Goal: Task Accomplishment & Management: Manage account settings

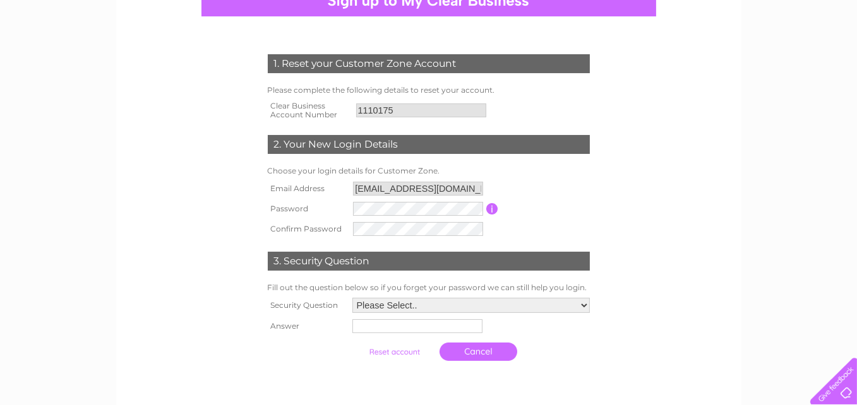
scroll to position [147, 0]
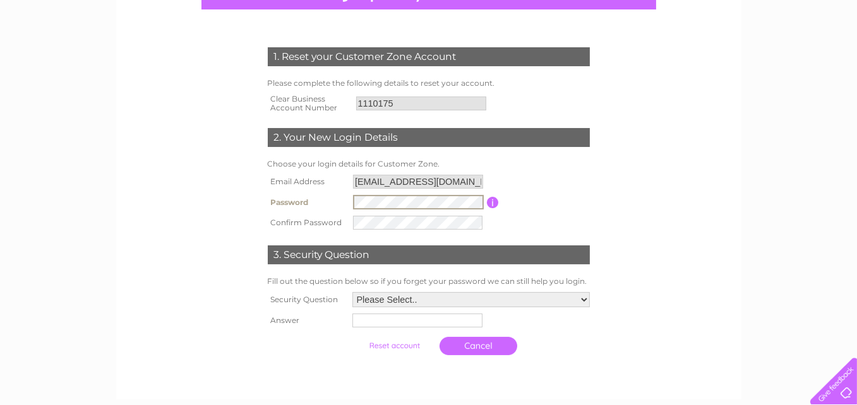
click at [493, 201] on input "button" at bounding box center [493, 202] width 12 height 11
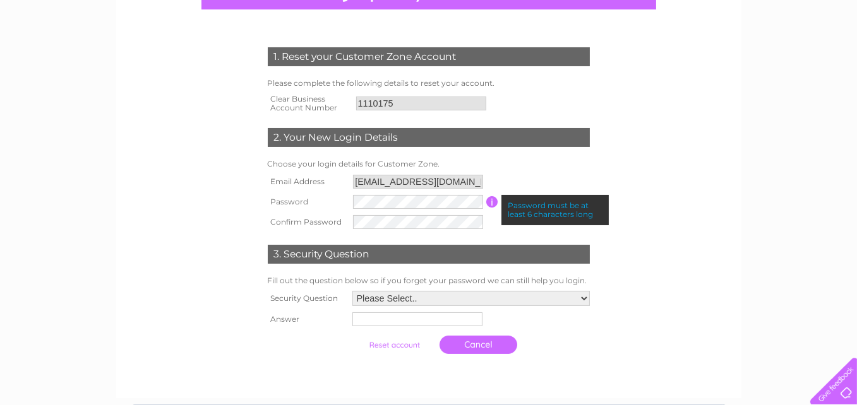
click at [493, 201] on input "button" at bounding box center [492, 201] width 12 height 11
click at [497, 215] on table "Email Address ktsltd@hotmail.co.uk Password Password must be at least 6 charact…" at bounding box center [429, 202] width 328 height 61
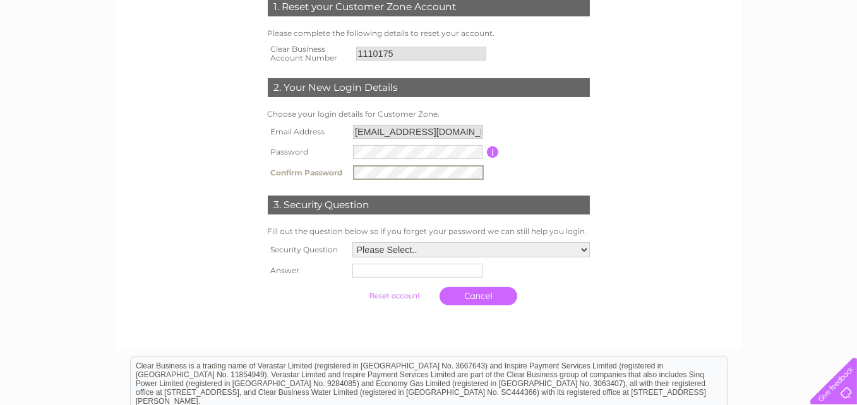
scroll to position [210, 0]
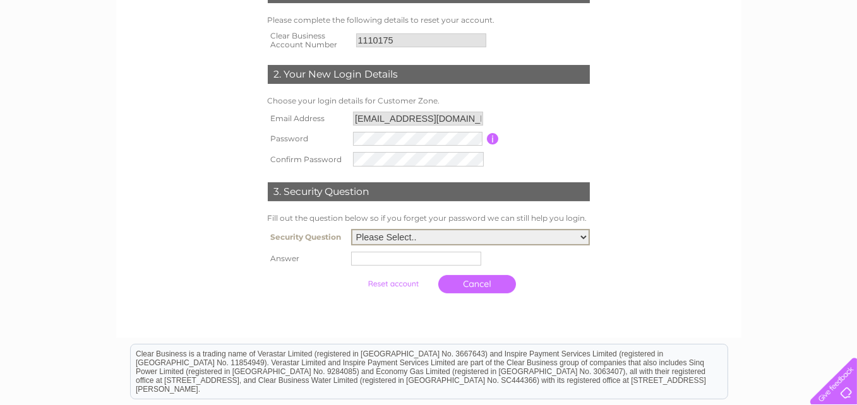
click at [584, 237] on select "Please Select.. In what town or city was your first job? In what town or city d…" at bounding box center [470, 237] width 239 height 16
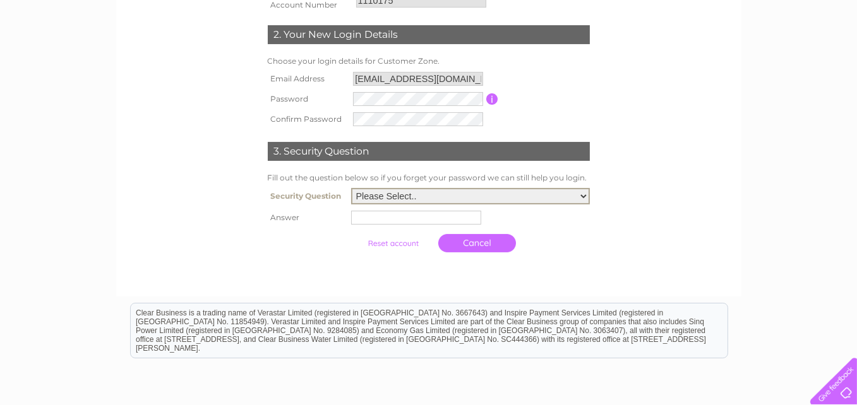
scroll to position [273, 0]
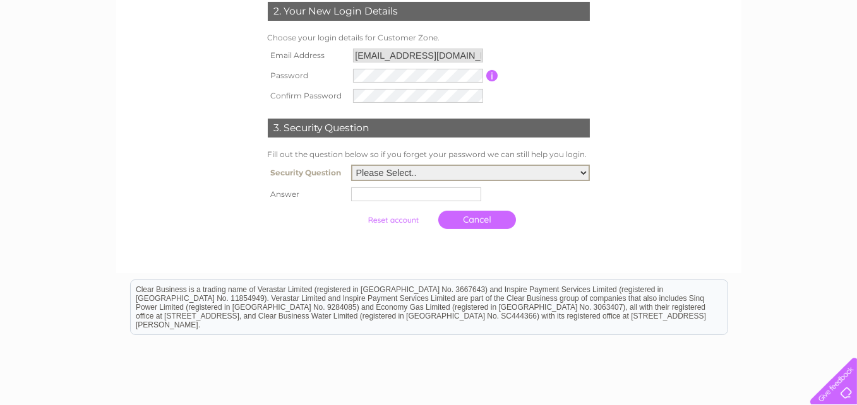
click at [584, 171] on select "Please Select.. In what town or city was your first job? In what town or city d…" at bounding box center [470, 173] width 239 height 16
select select "5"
click at [352, 165] on select "Please Select.. In what town or city was your first job? In what town or city d…" at bounding box center [470, 173] width 239 height 16
click at [423, 191] on input "text" at bounding box center [417, 193] width 131 height 15
type input "amo"
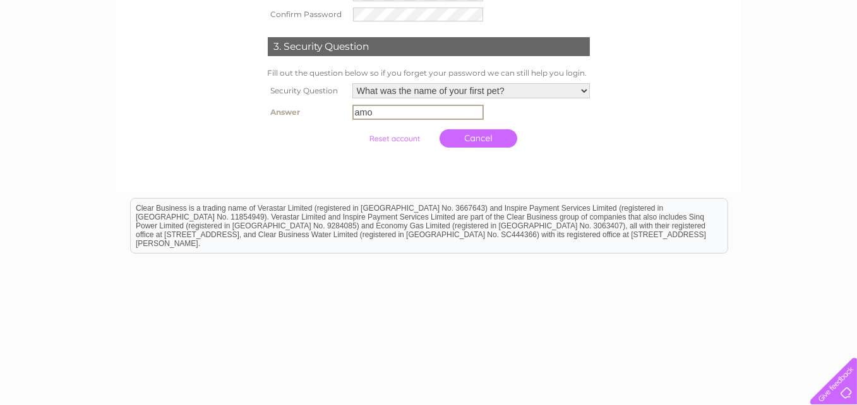
scroll to position [365, 0]
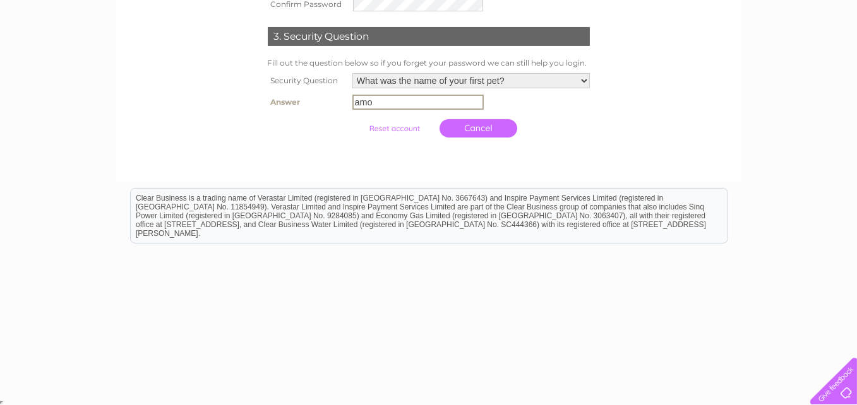
click at [399, 126] on input "submit" at bounding box center [395, 129] width 78 height 18
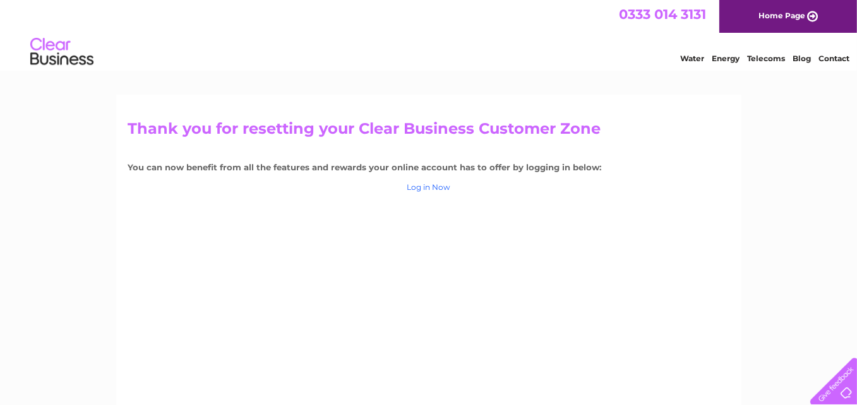
click at [431, 188] on link "Log in Now" at bounding box center [429, 187] width 44 height 9
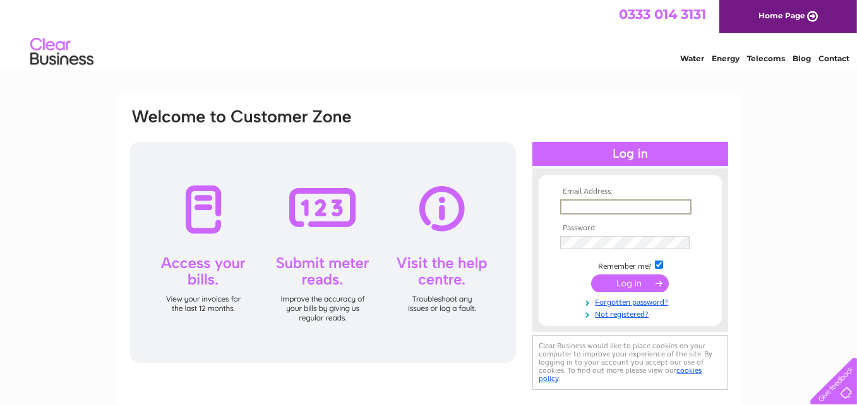
click at [603, 203] on input "text" at bounding box center [625, 207] width 131 height 15
type input "ktsltd@hotmail.co.uk"
click at [631, 281] on input "submit" at bounding box center [630, 284] width 78 height 18
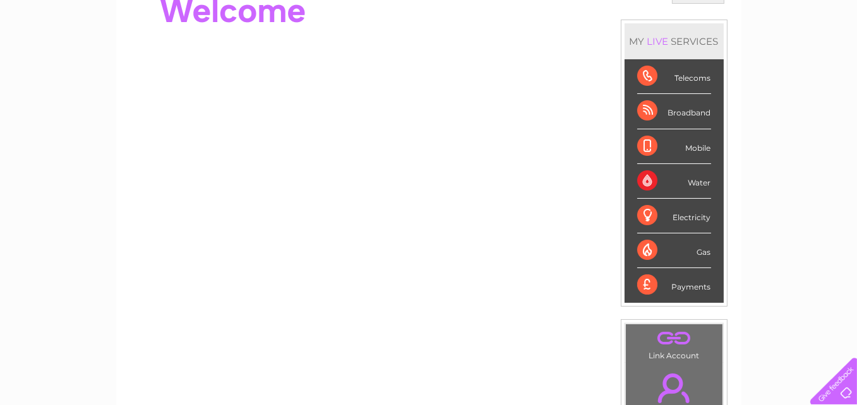
scroll to position [147, 0]
click at [671, 174] on div "Water" at bounding box center [674, 181] width 74 height 35
click at [641, 177] on div "Water" at bounding box center [674, 181] width 74 height 35
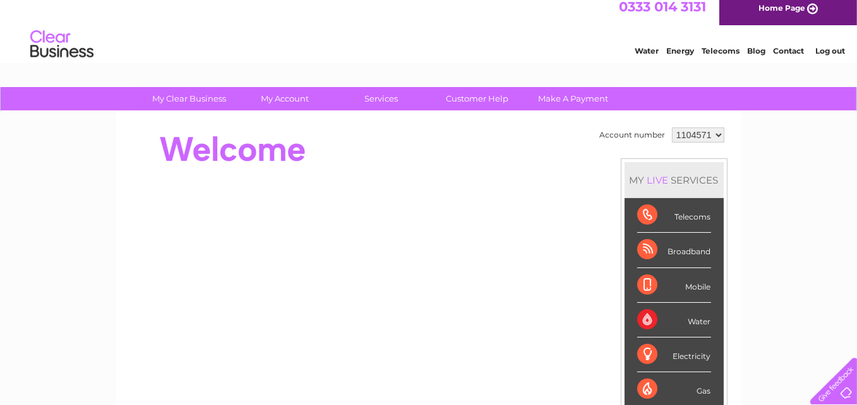
scroll to position [0, 0]
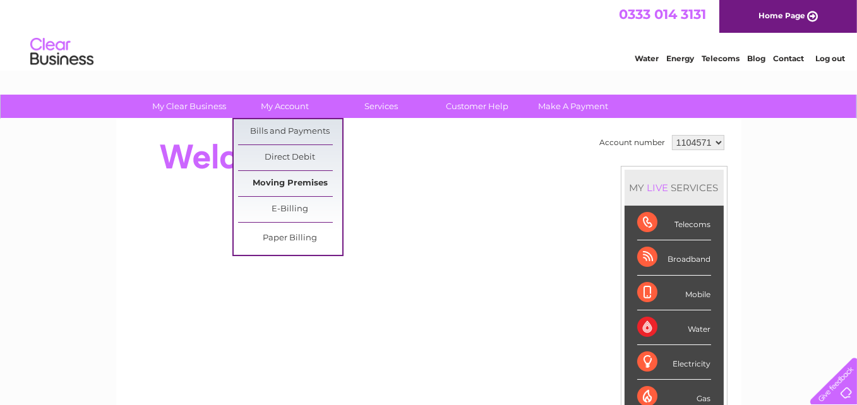
click at [285, 180] on link "Moving Premises" at bounding box center [290, 183] width 104 height 25
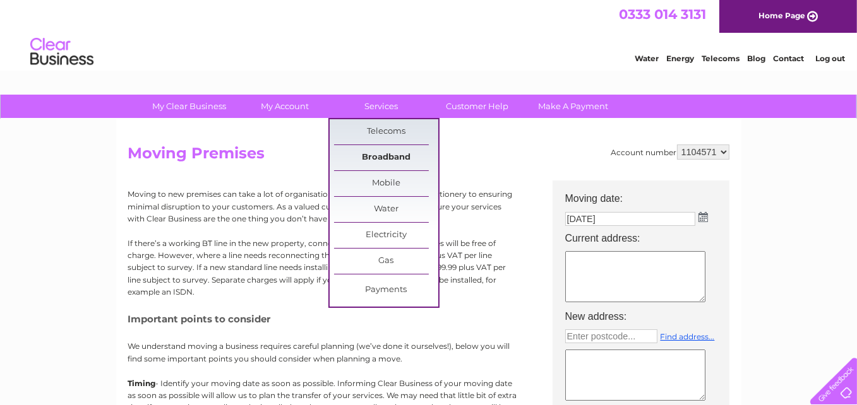
click at [383, 153] on link "Broadband" at bounding box center [386, 157] width 104 height 25
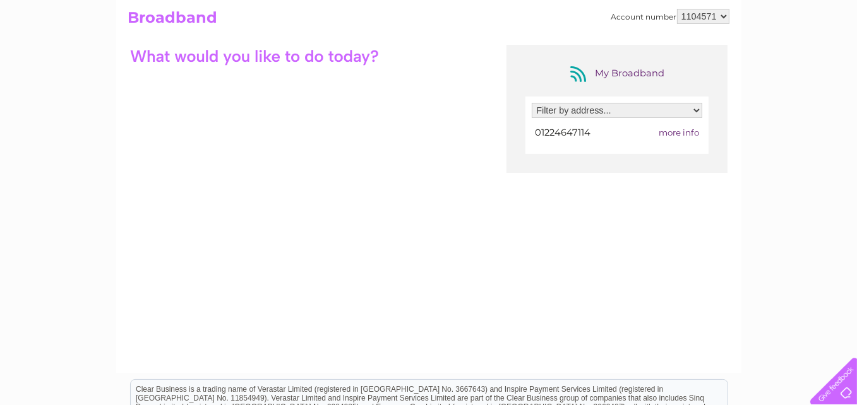
scroll to position [126, 0]
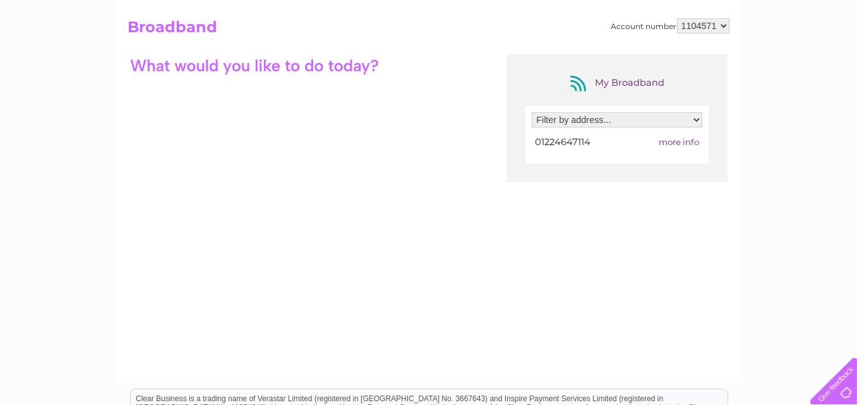
click at [685, 141] on span "more info" at bounding box center [679, 142] width 40 height 10
click at [693, 140] on span "more info" at bounding box center [679, 142] width 40 height 10
click at [675, 140] on span "more info" at bounding box center [679, 142] width 40 height 10
click at [697, 119] on select "Filter by address... 36 Mid Stocket Road, Aberdeen, Aberdeenshire, AB15 5JJ" at bounding box center [617, 119] width 171 height 15
click at [698, 121] on select "Filter by address... 36 Mid Stocket Road, Aberdeen, Aberdeenshire, AB15 5JJ" at bounding box center [617, 119] width 171 height 15
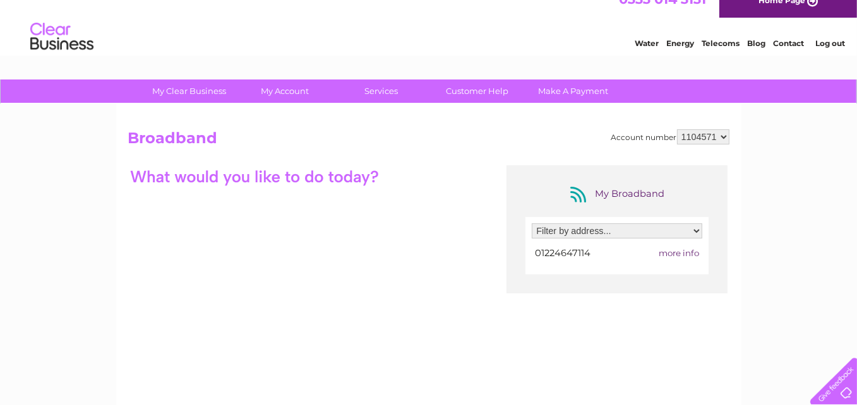
scroll to position [0, 0]
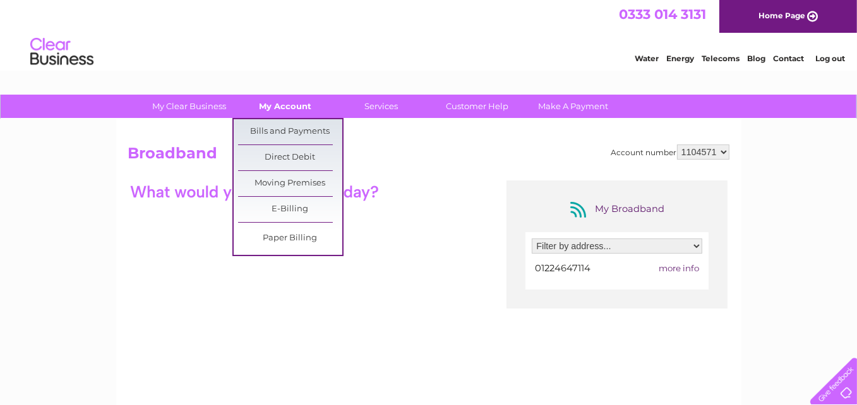
click at [285, 103] on link "My Account" at bounding box center [285, 106] width 104 height 23
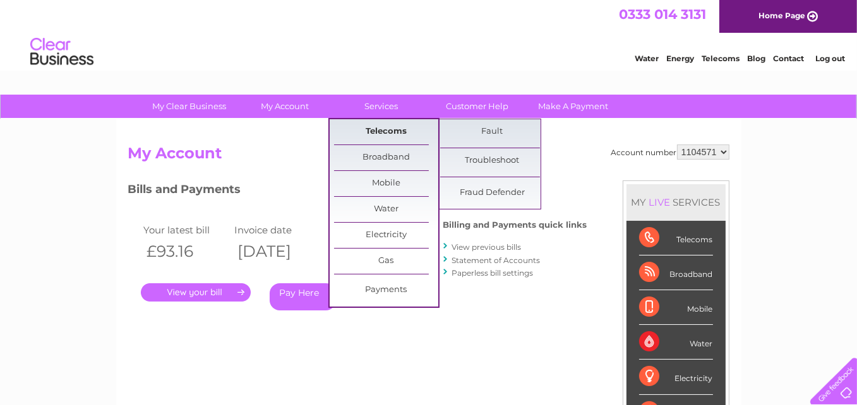
click at [396, 131] on link "Telecoms" at bounding box center [386, 131] width 104 height 25
click at [380, 129] on link "Telecoms" at bounding box center [386, 131] width 104 height 25
click at [381, 129] on link "Telecoms" at bounding box center [386, 131] width 104 height 25
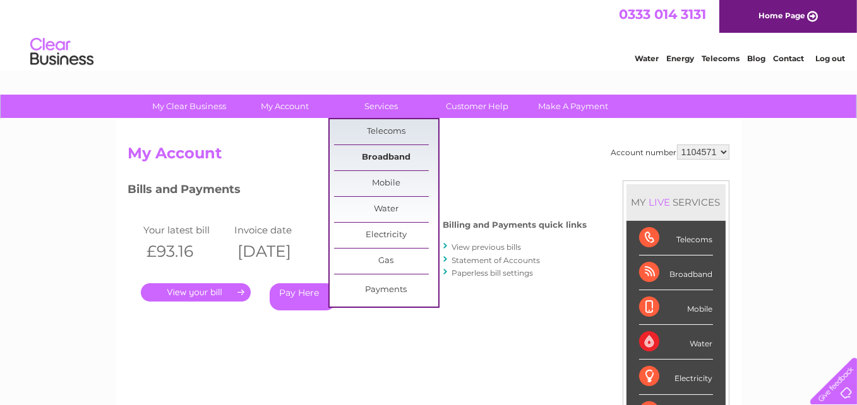
click at [393, 155] on link "Broadband" at bounding box center [386, 157] width 104 height 25
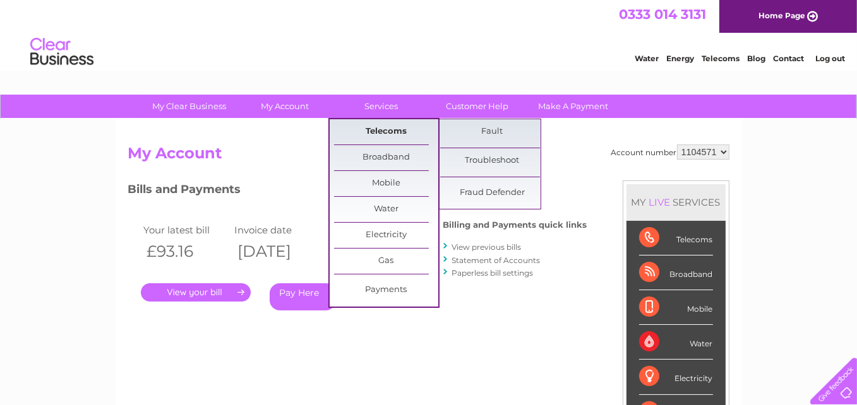
click at [386, 127] on link "Telecoms" at bounding box center [386, 131] width 104 height 25
click at [491, 131] on link "Fault" at bounding box center [492, 131] width 104 height 25
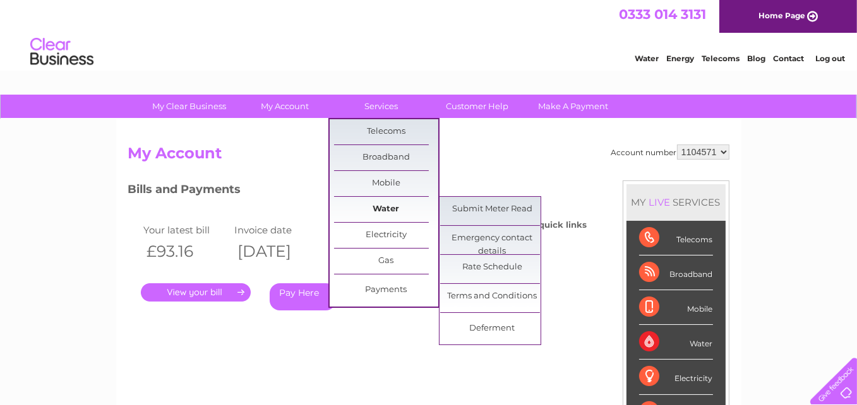
click at [381, 208] on link "Water" at bounding box center [386, 209] width 104 height 25
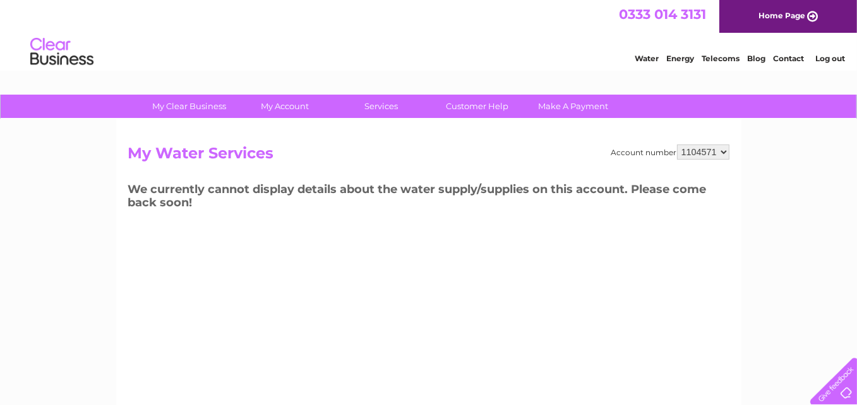
click at [724, 148] on select "1104571" at bounding box center [703, 152] width 52 height 15
click at [723, 150] on select "1104571" at bounding box center [703, 152] width 52 height 15
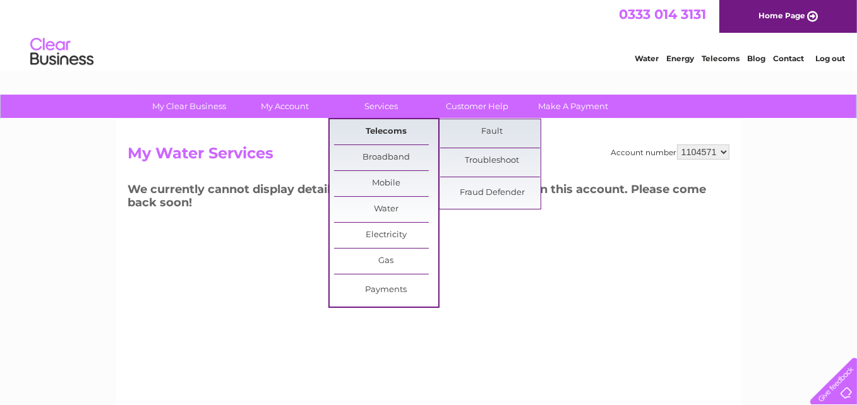
click at [392, 128] on link "Telecoms" at bounding box center [386, 131] width 104 height 25
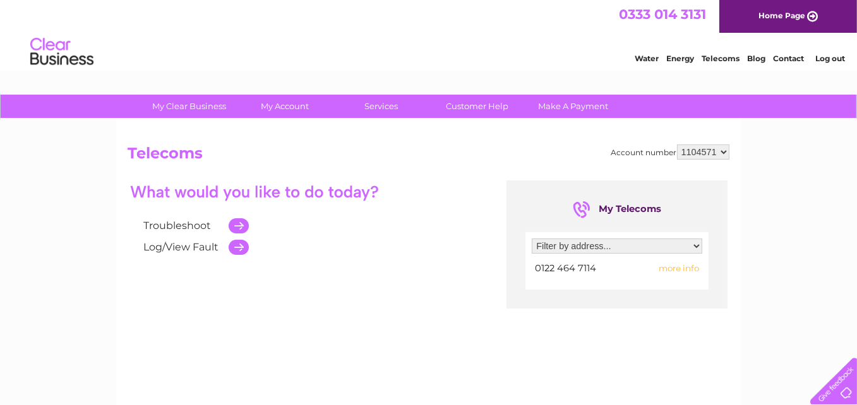
click at [724, 150] on select "1104571" at bounding box center [703, 152] width 52 height 15
click at [679, 267] on span "more info" at bounding box center [679, 268] width 40 height 10
click at [829, 56] on link "Log out" at bounding box center [830, 58] width 30 height 9
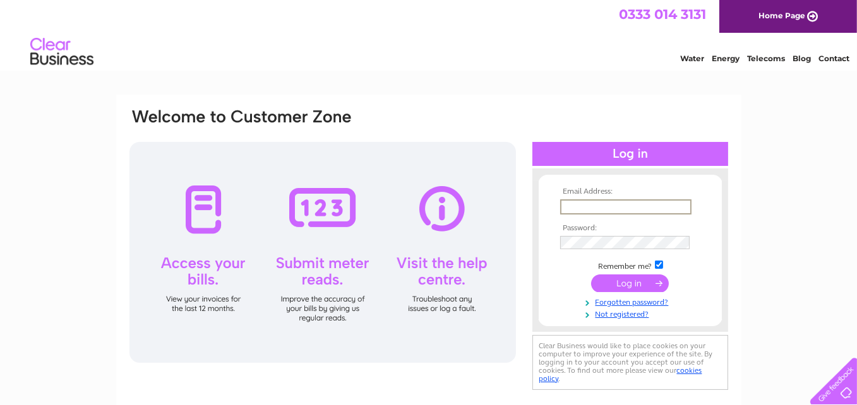
click at [619, 203] on input "text" at bounding box center [625, 207] width 131 height 15
type input "ktsltd@hotmail.co.uk"
click at [660, 263] on input "checkbox" at bounding box center [659, 264] width 8 height 8
click at [660, 264] on input "checkbox" at bounding box center [659, 264] width 8 height 8
checkbox input "true"
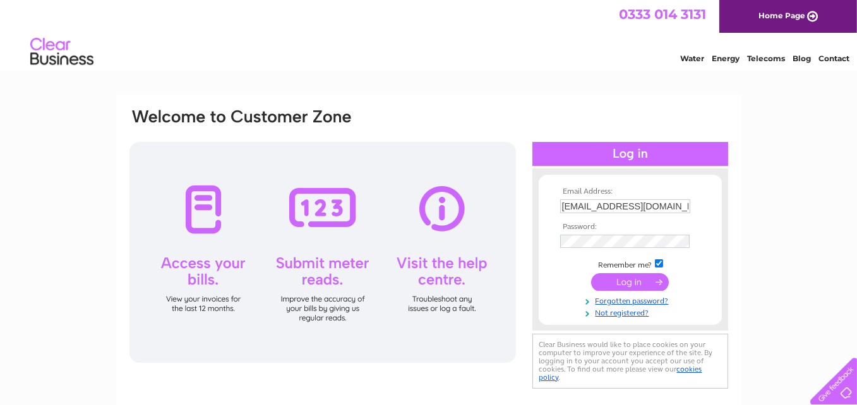
click at [624, 280] on input "submit" at bounding box center [630, 282] width 78 height 18
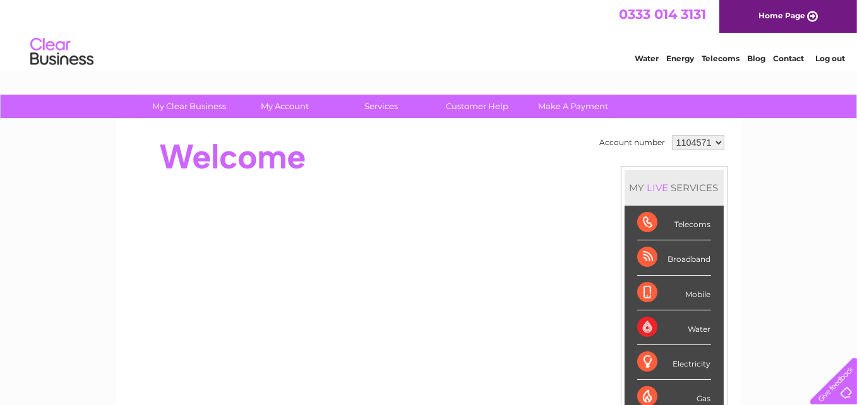
click at [832, 59] on link "Log out" at bounding box center [830, 58] width 30 height 9
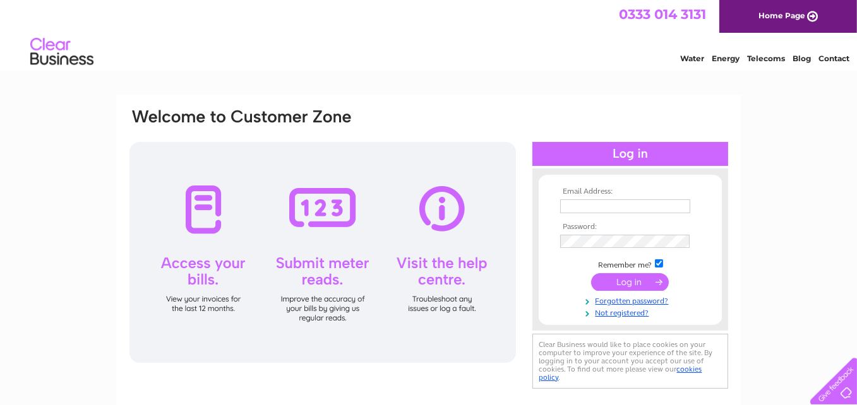
type input "[EMAIL_ADDRESS][DOMAIN_NAME]"
click at [620, 281] on input "submit" at bounding box center [630, 282] width 78 height 18
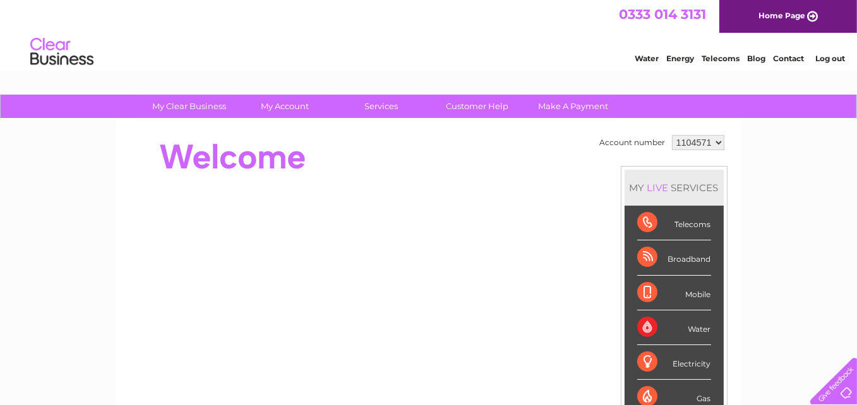
click at [834, 56] on link "Log out" at bounding box center [830, 58] width 30 height 9
